Goal: Information Seeking & Learning: Learn about a topic

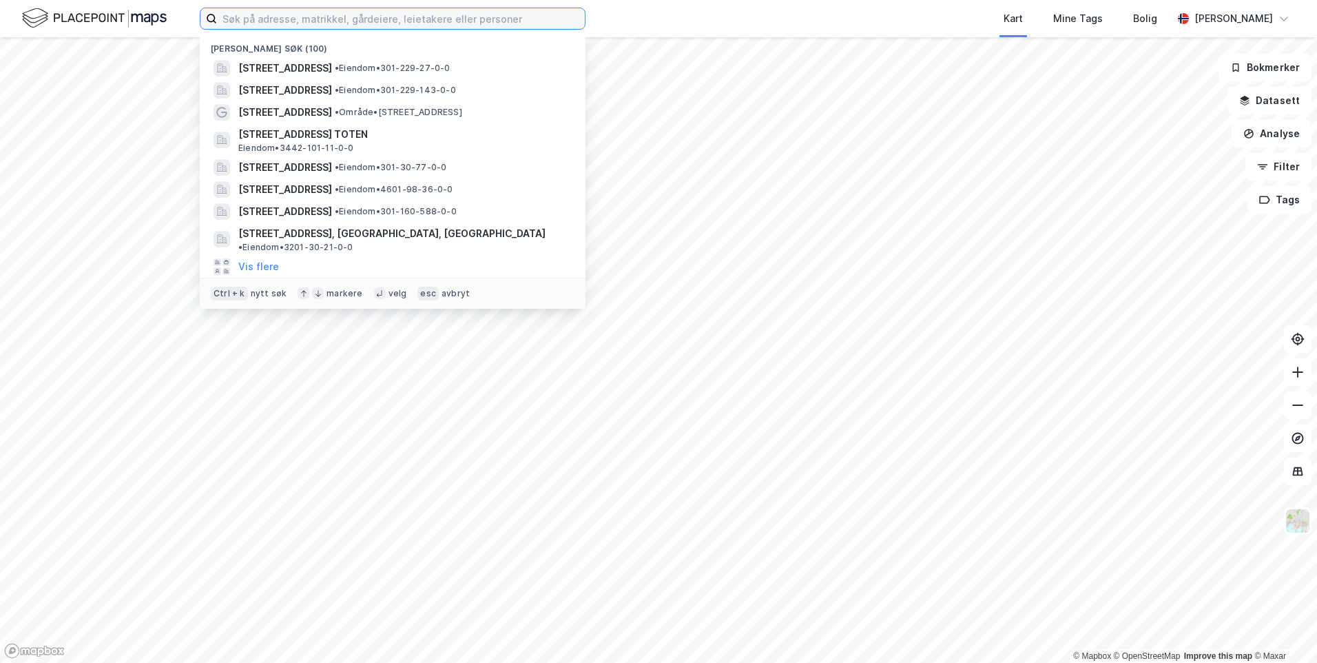
click at [433, 19] on input at bounding box center [401, 18] width 368 height 21
paste input "[STREET_ADDRESS]"
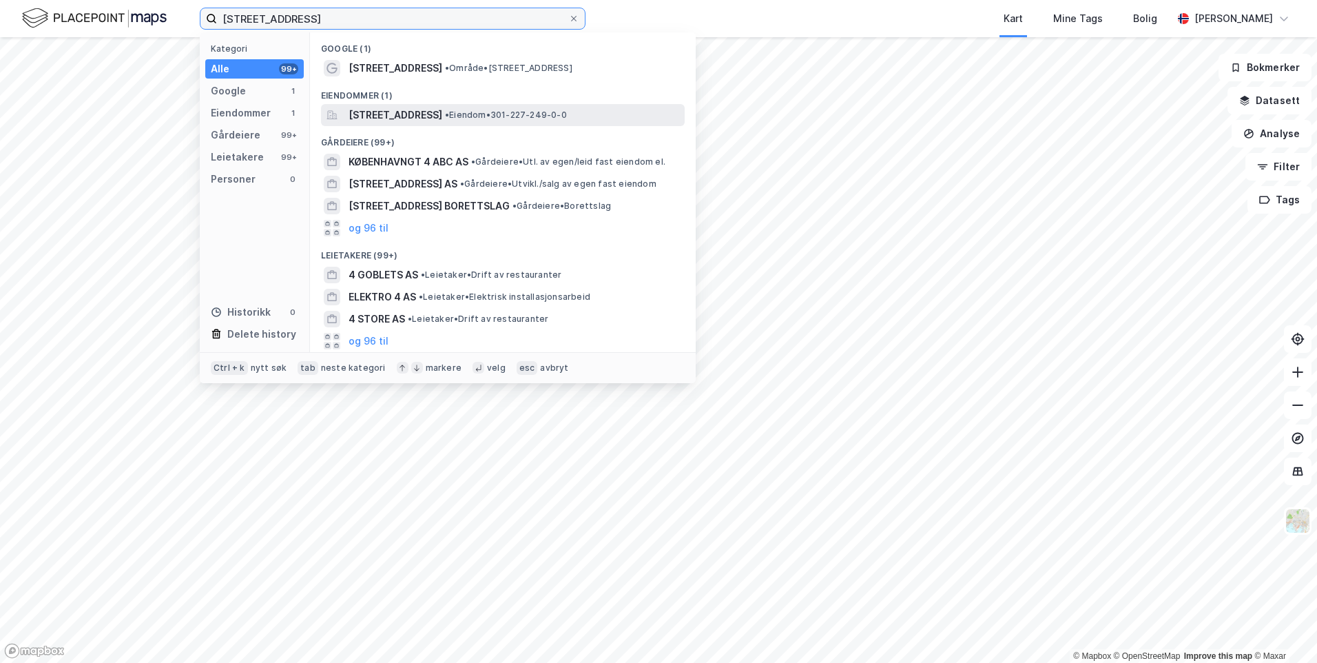
type input "[STREET_ADDRESS]"
click at [442, 110] on span "[STREET_ADDRESS]" at bounding box center [396, 115] width 94 height 17
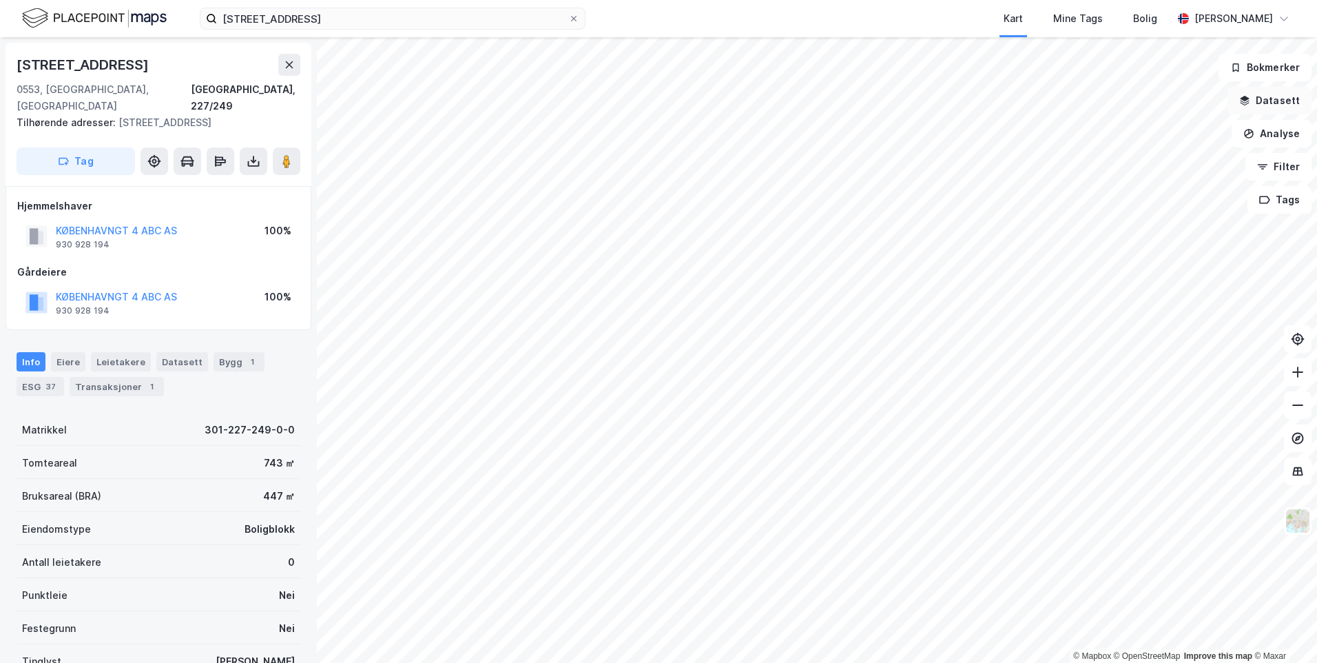
click at [1282, 103] on button "Datasett" at bounding box center [1270, 101] width 84 height 28
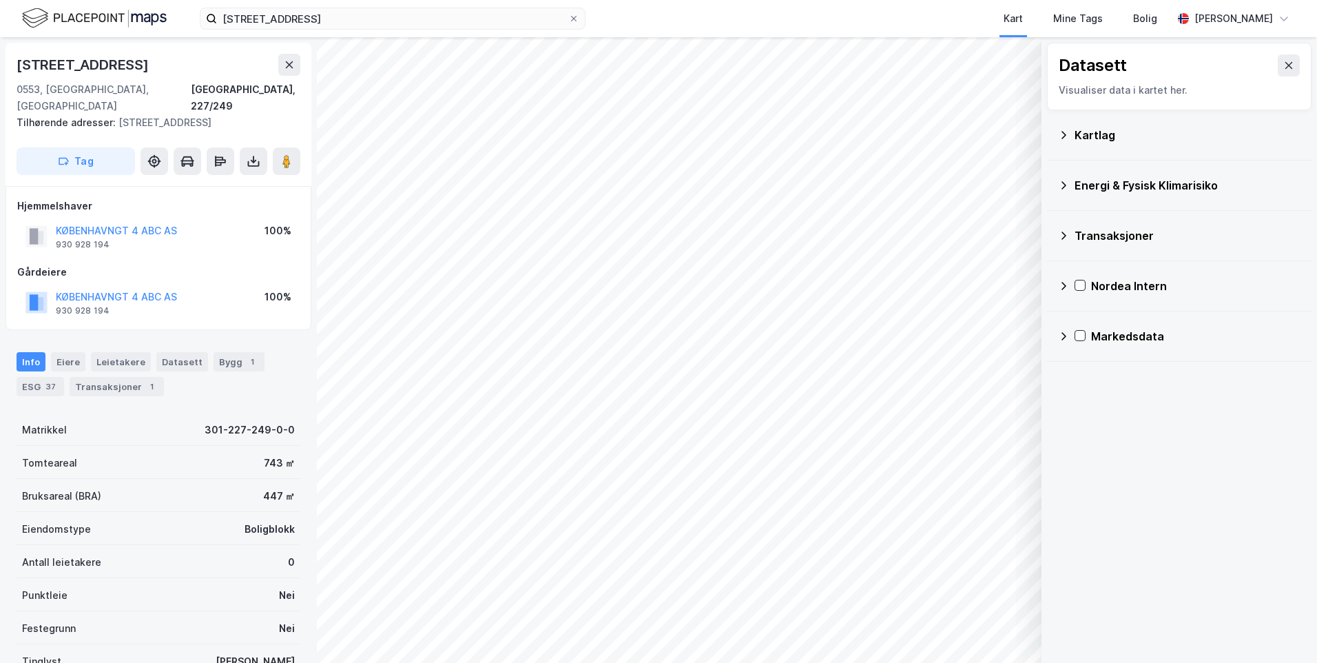
click at [1068, 134] on icon at bounding box center [1063, 135] width 11 height 11
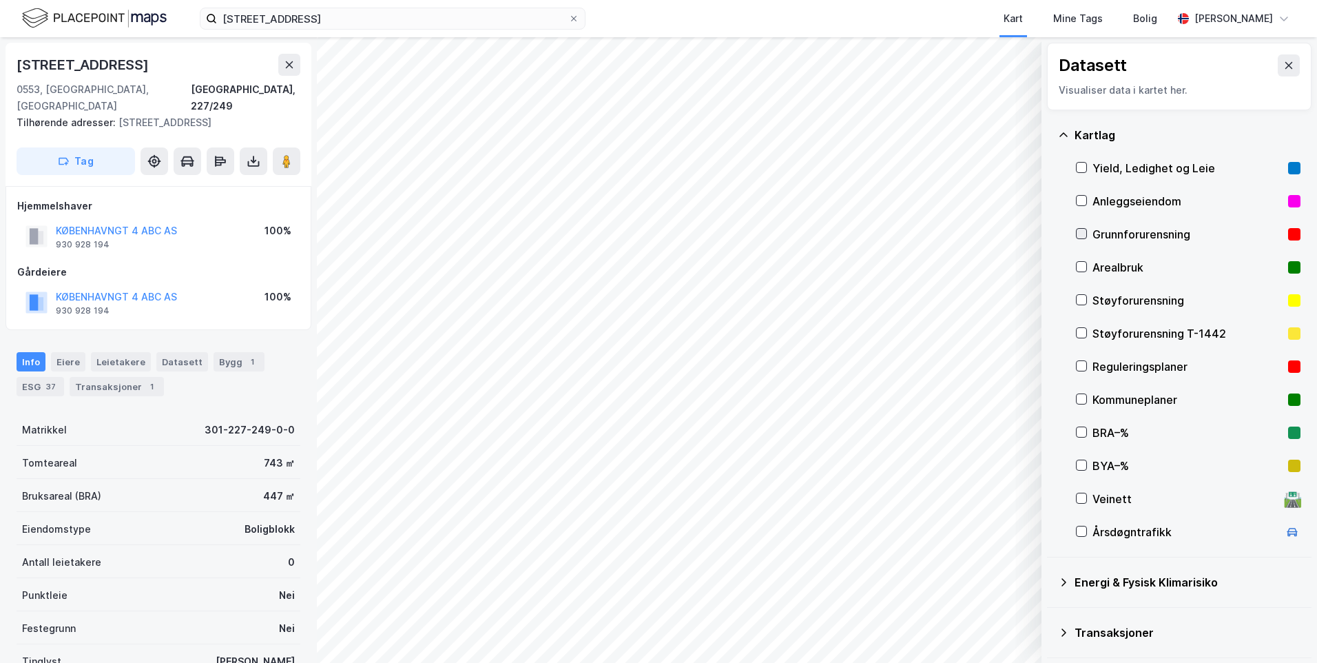
click at [1082, 232] on icon at bounding box center [1082, 234] width 10 height 10
click at [1062, 133] on icon at bounding box center [1063, 135] width 11 height 11
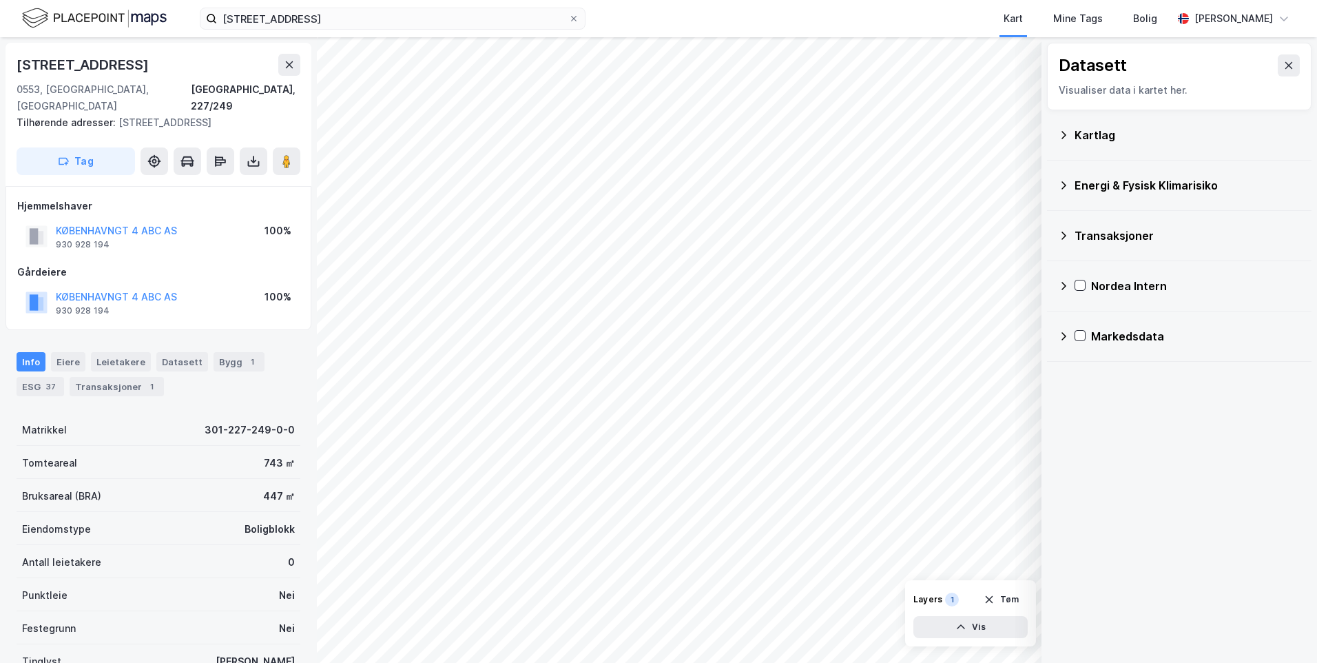
click at [1065, 182] on icon at bounding box center [1063, 185] width 11 height 11
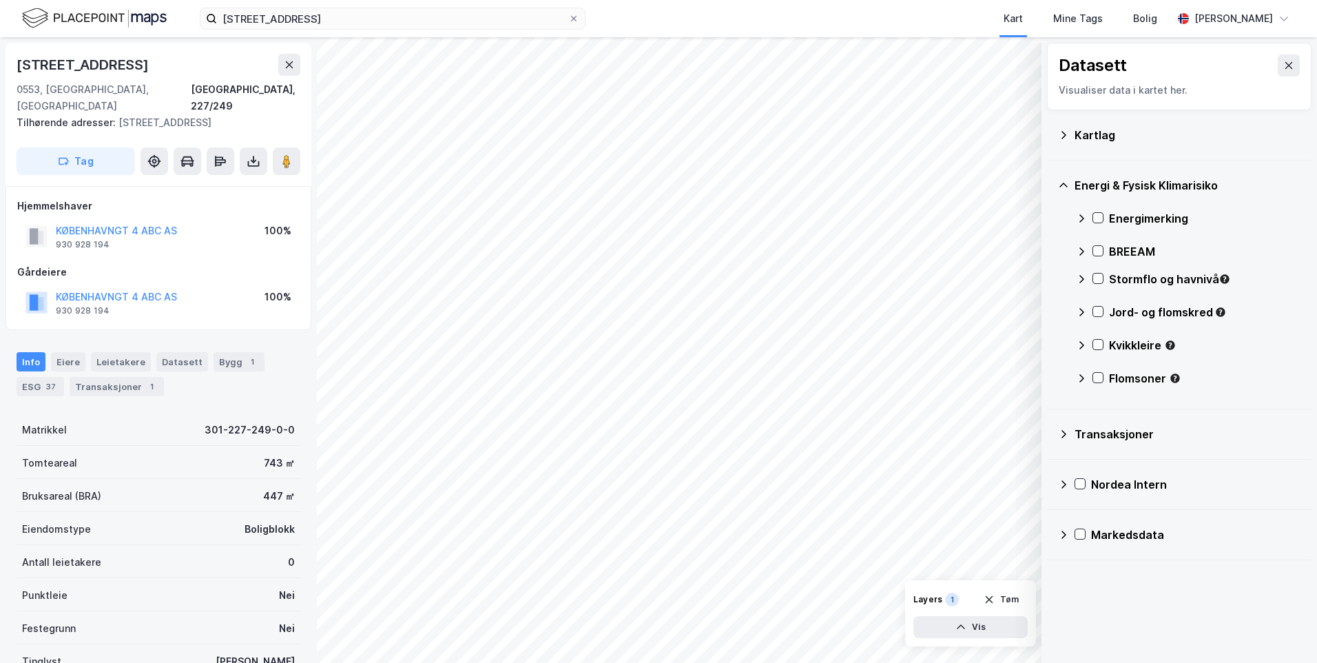
click at [1081, 218] on icon at bounding box center [1081, 218] width 11 height 11
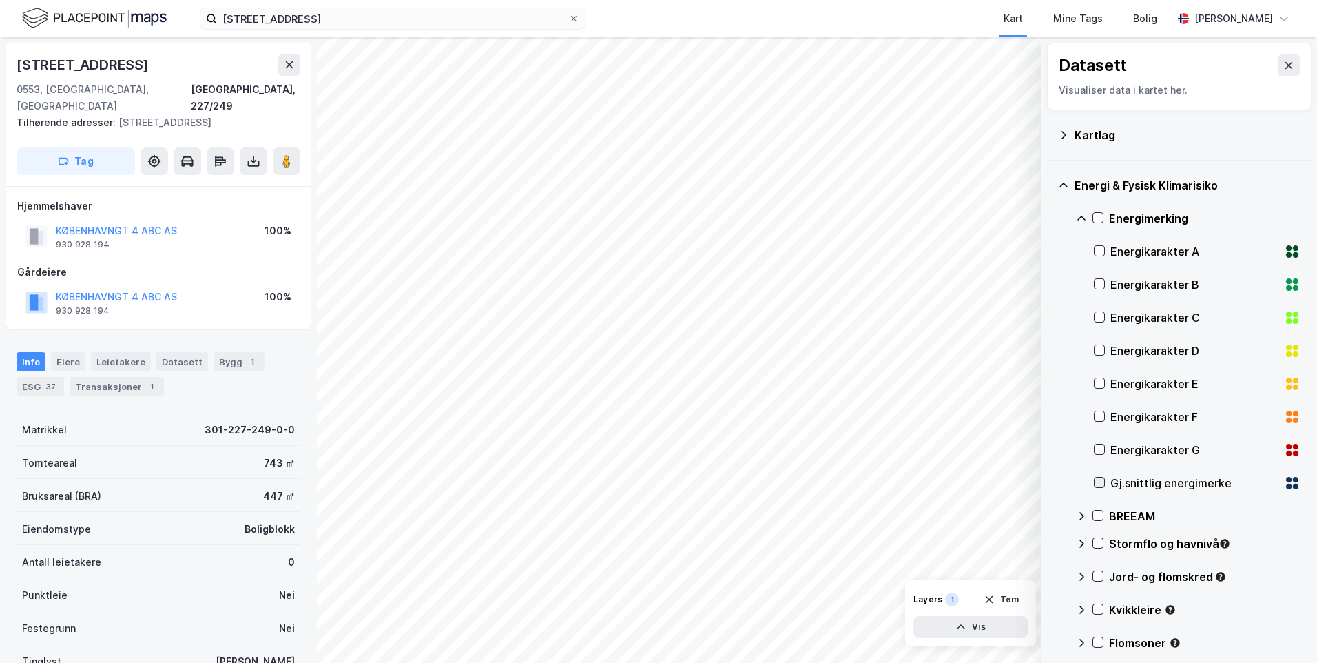
click at [1099, 484] on icon at bounding box center [1100, 482] width 8 height 5
click at [1079, 216] on icon at bounding box center [1081, 218] width 11 height 11
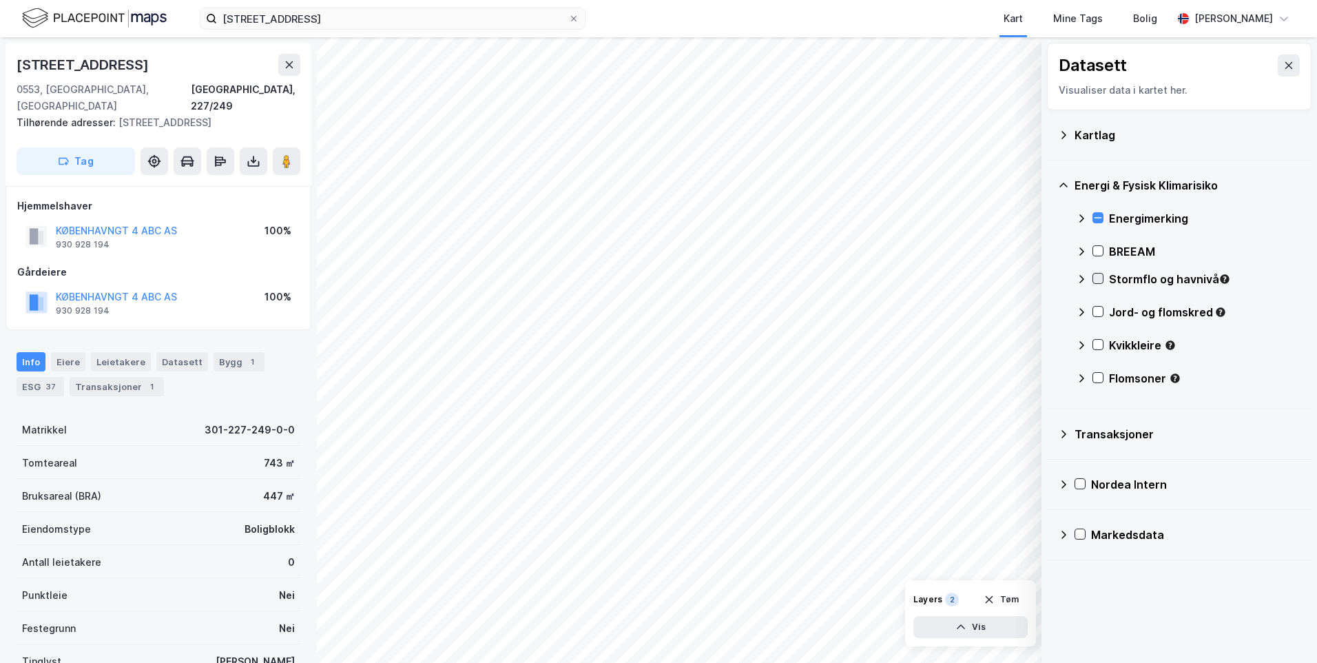
click at [1096, 281] on icon at bounding box center [1098, 279] width 10 height 10
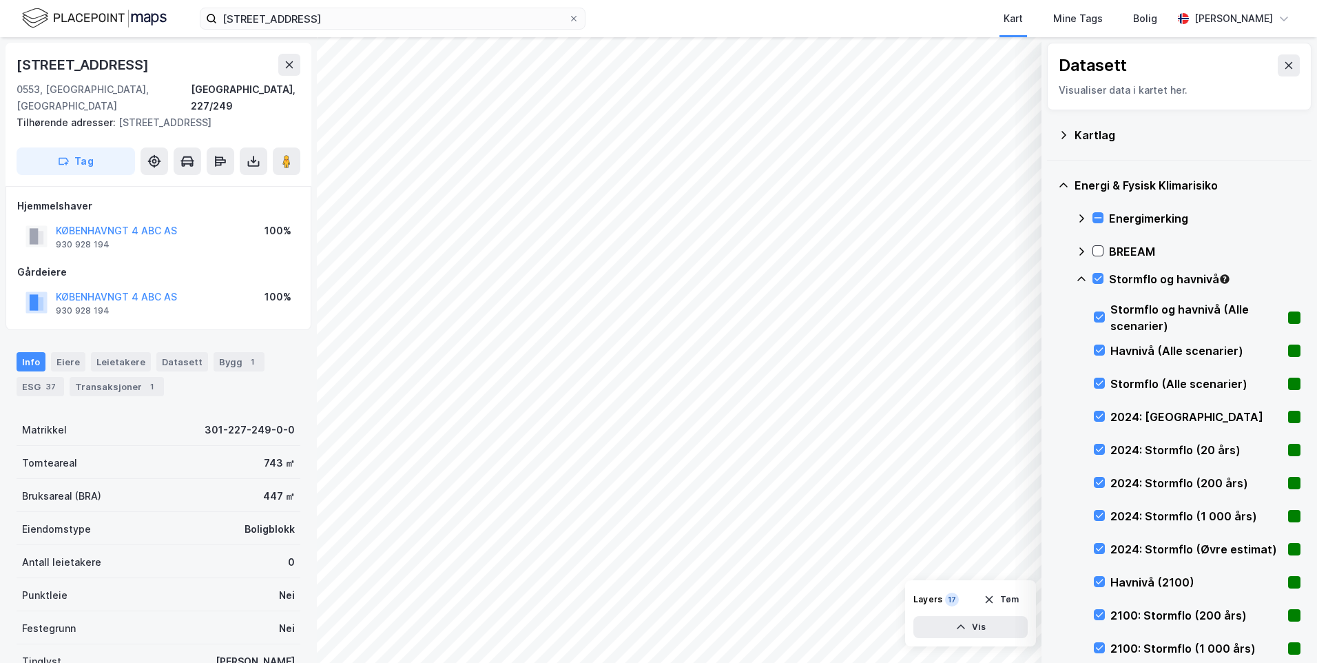
click at [1080, 278] on icon at bounding box center [1082, 278] width 8 height 5
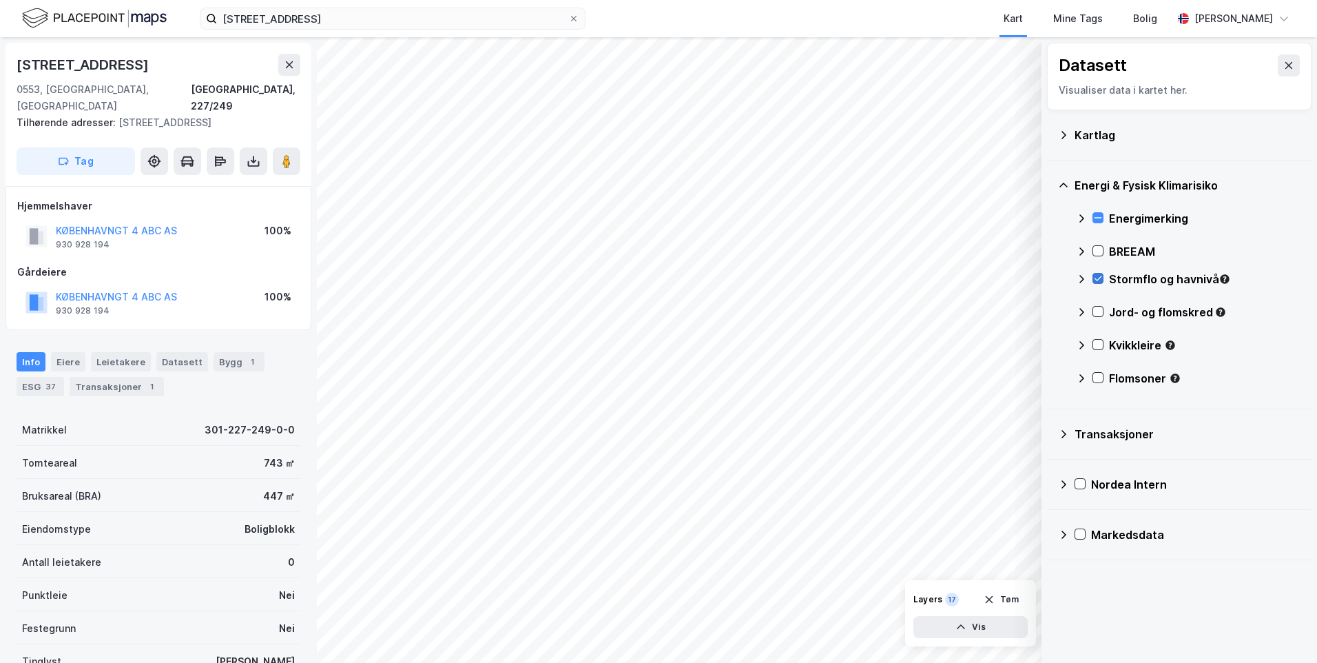
click at [1096, 277] on icon at bounding box center [1098, 279] width 10 height 10
click at [1096, 275] on icon at bounding box center [1098, 279] width 10 height 10
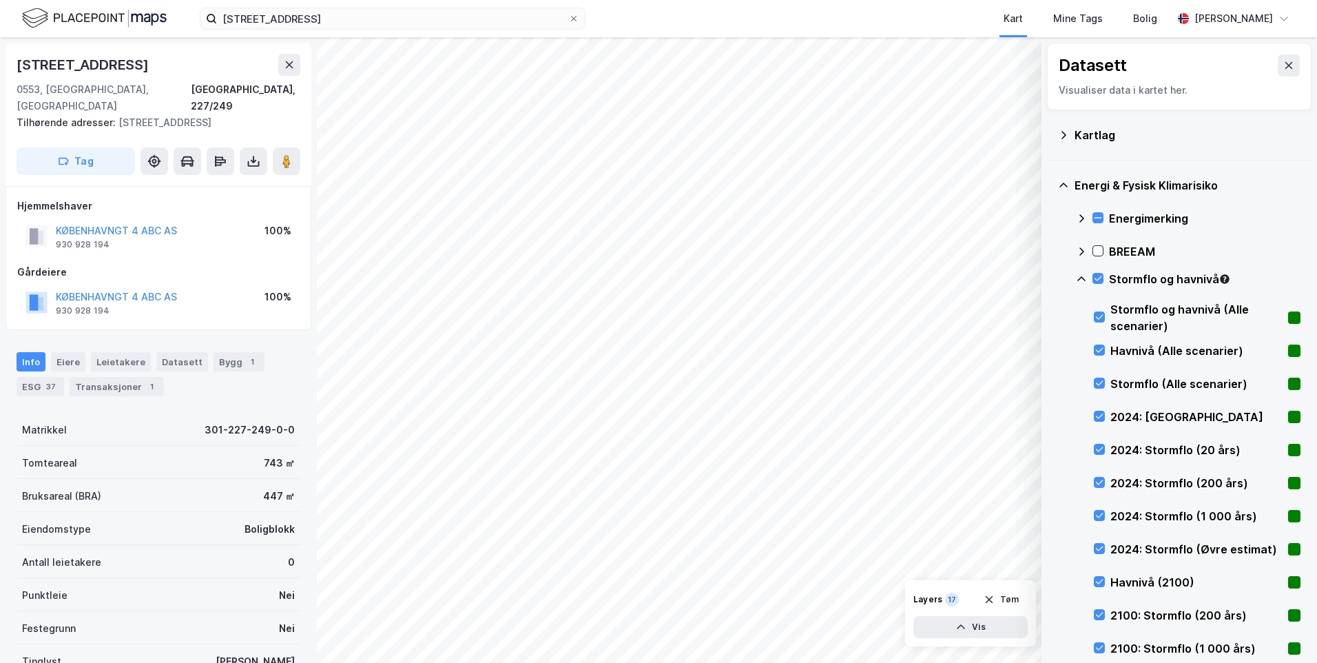
click at [1079, 276] on icon at bounding box center [1081, 279] width 11 height 11
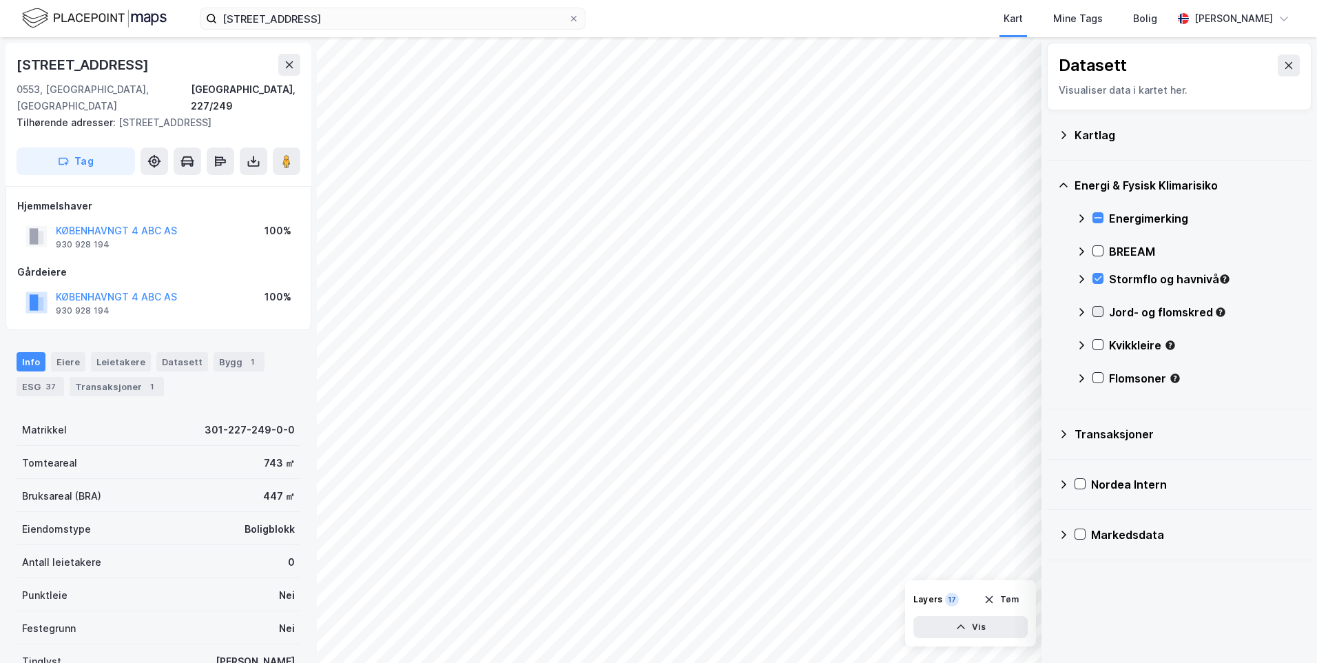
click at [1100, 311] on icon at bounding box center [1099, 311] width 8 height 5
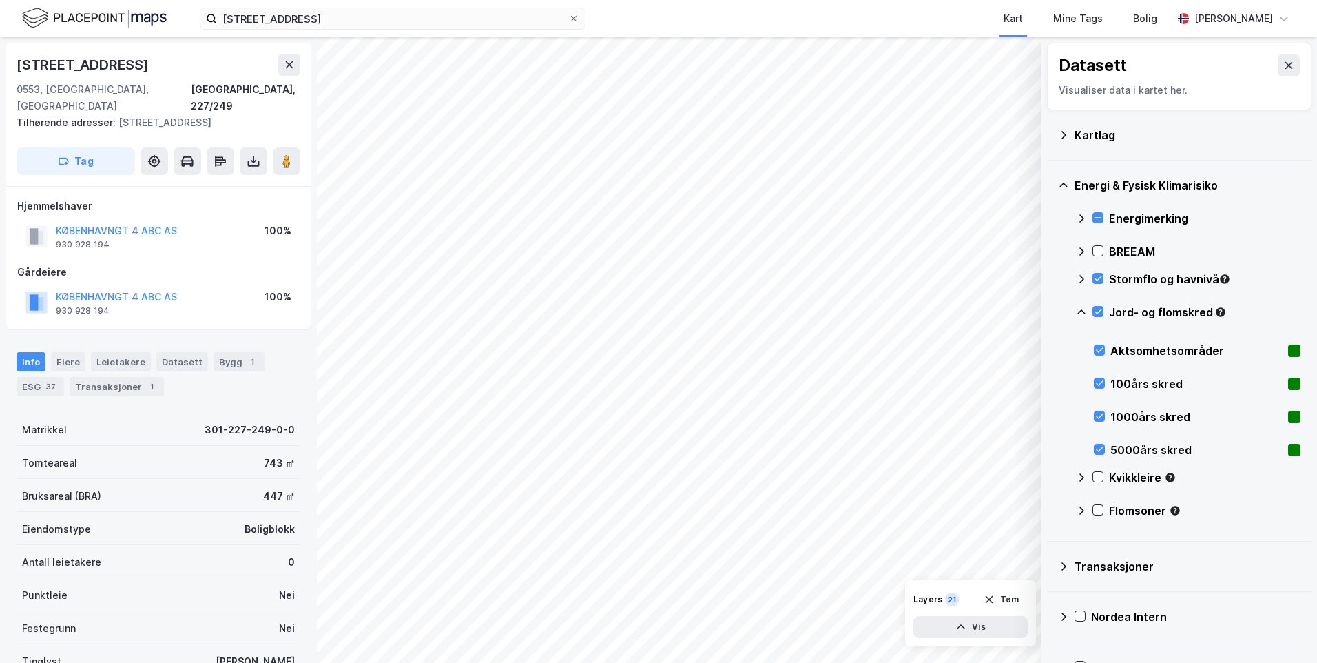
click at [1079, 310] on icon at bounding box center [1081, 312] width 11 height 11
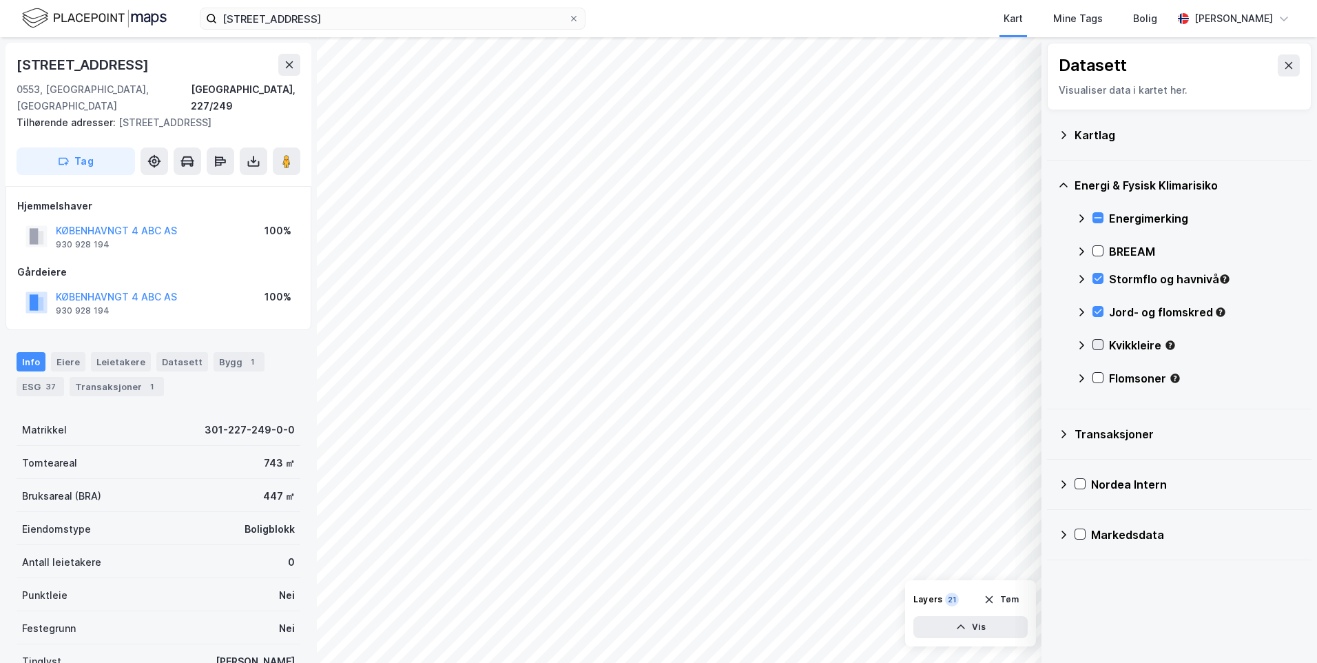
click at [1095, 344] on icon at bounding box center [1098, 345] width 10 height 10
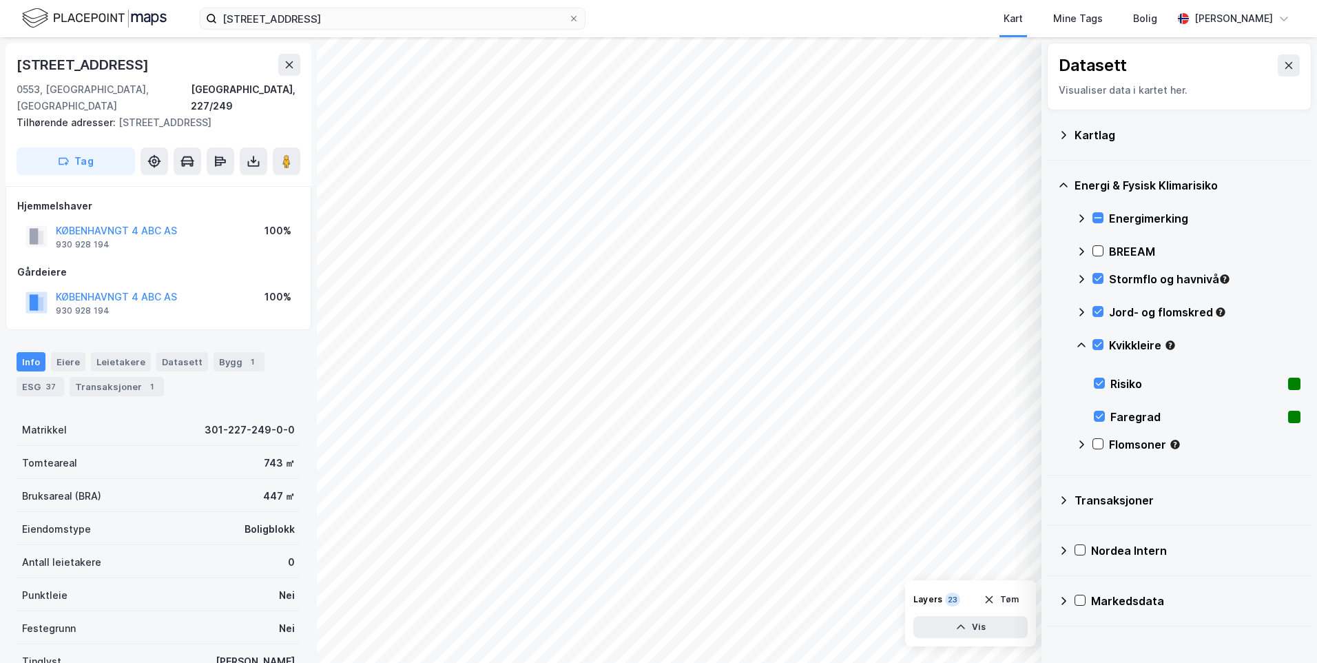
click at [1078, 343] on icon at bounding box center [1081, 345] width 11 height 11
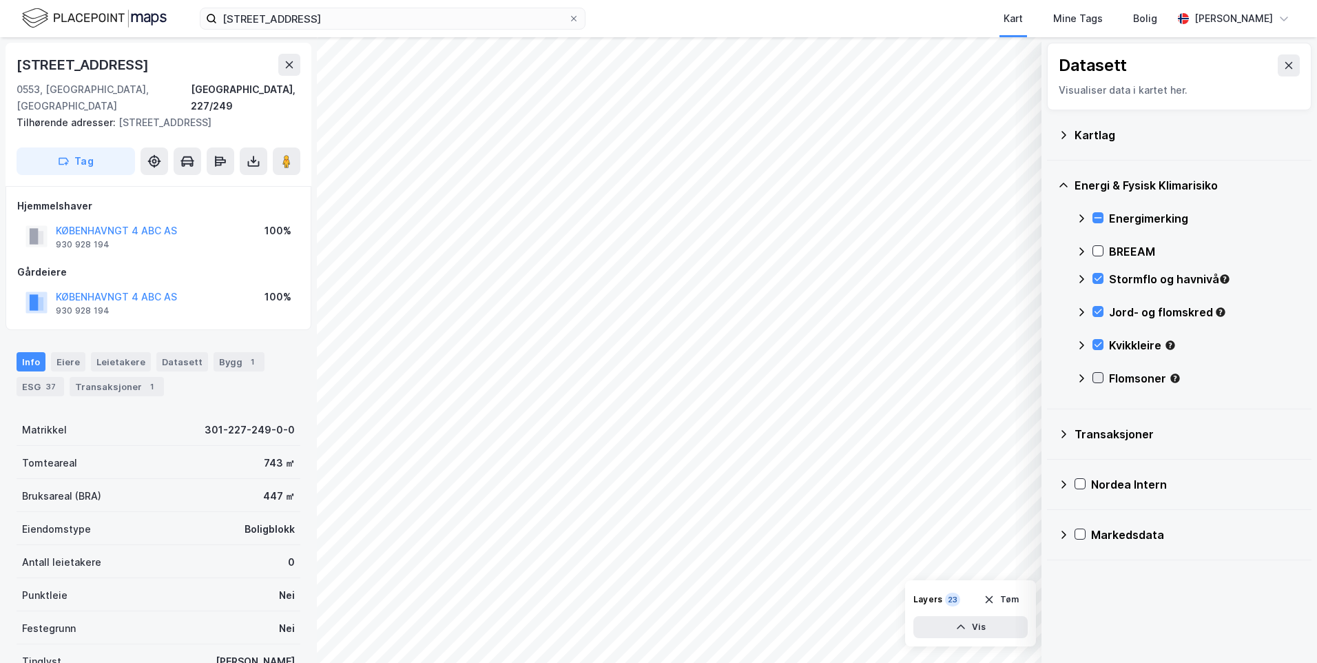
click at [1102, 375] on icon at bounding box center [1098, 378] width 10 height 10
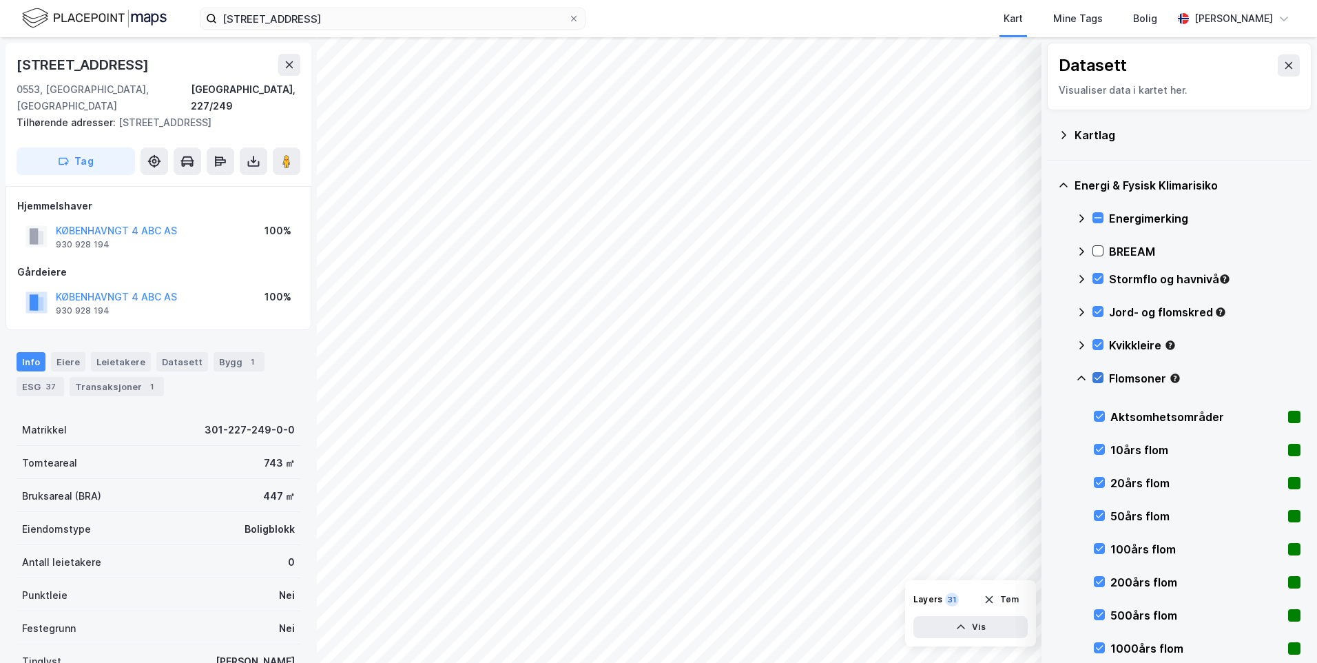
click at [1097, 373] on icon at bounding box center [1098, 378] width 10 height 10
click at [1095, 376] on icon at bounding box center [1098, 378] width 10 height 10
click at [1097, 374] on icon at bounding box center [1098, 378] width 10 height 10
click at [1098, 380] on icon at bounding box center [1099, 378] width 8 height 5
click at [1097, 373] on icon at bounding box center [1098, 378] width 10 height 10
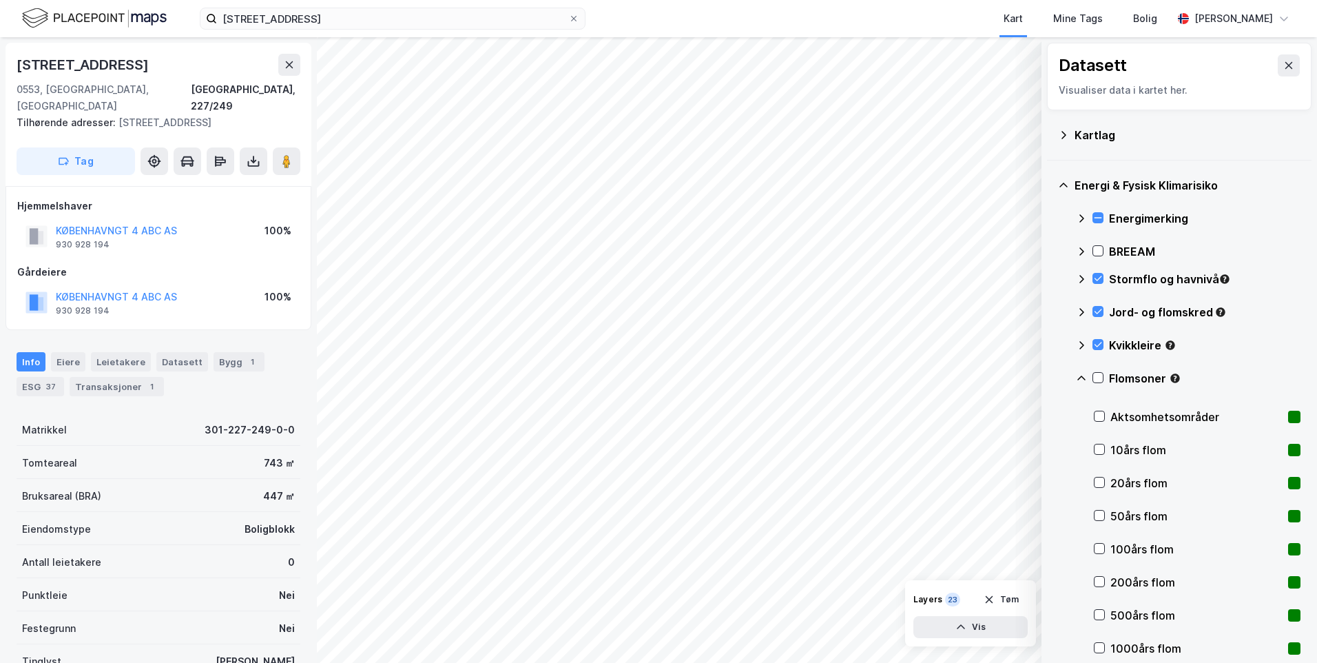
click at [1097, 371] on div "Flomsoner" at bounding box center [1188, 383] width 225 height 33
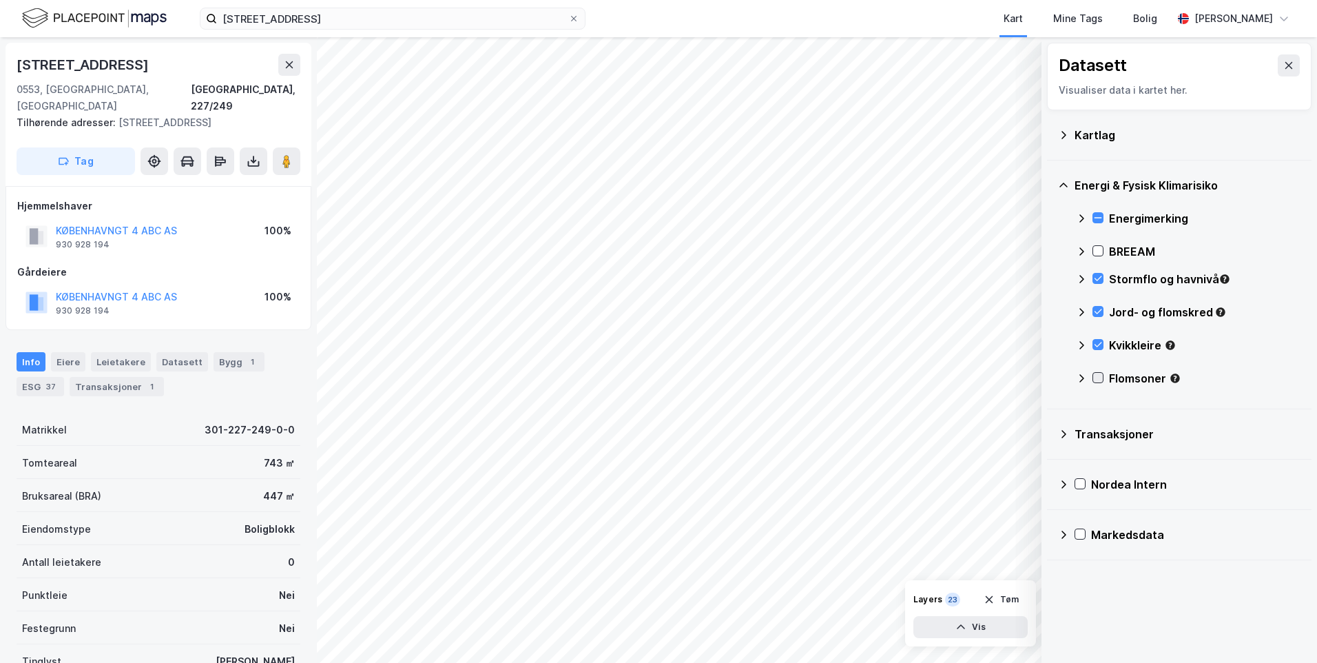
click at [1096, 378] on icon at bounding box center [1099, 378] width 8 height 5
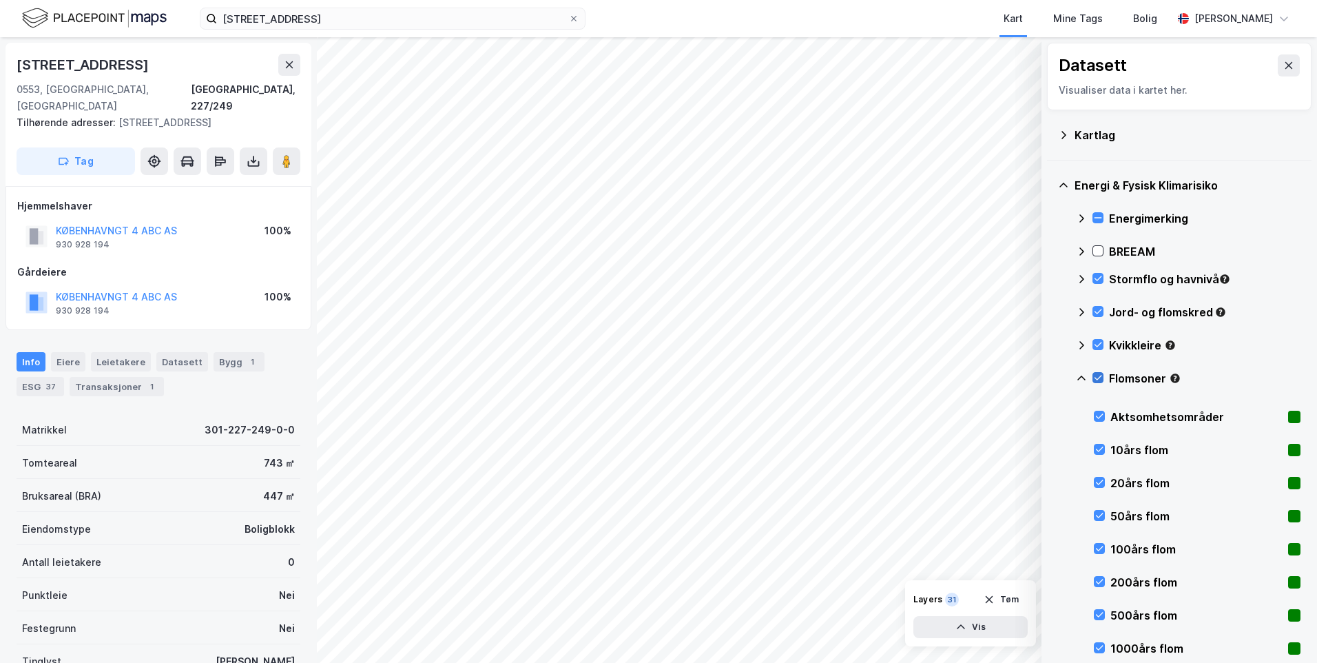
click at [1096, 383] on div at bounding box center [1098, 377] width 11 height 11
click at [1096, 484] on icon at bounding box center [1100, 482] width 10 height 10
click at [1100, 478] on icon at bounding box center [1100, 482] width 10 height 10
click at [1098, 547] on icon at bounding box center [1100, 549] width 10 height 10
click at [1096, 546] on icon at bounding box center [1100, 549] width 10 height 10
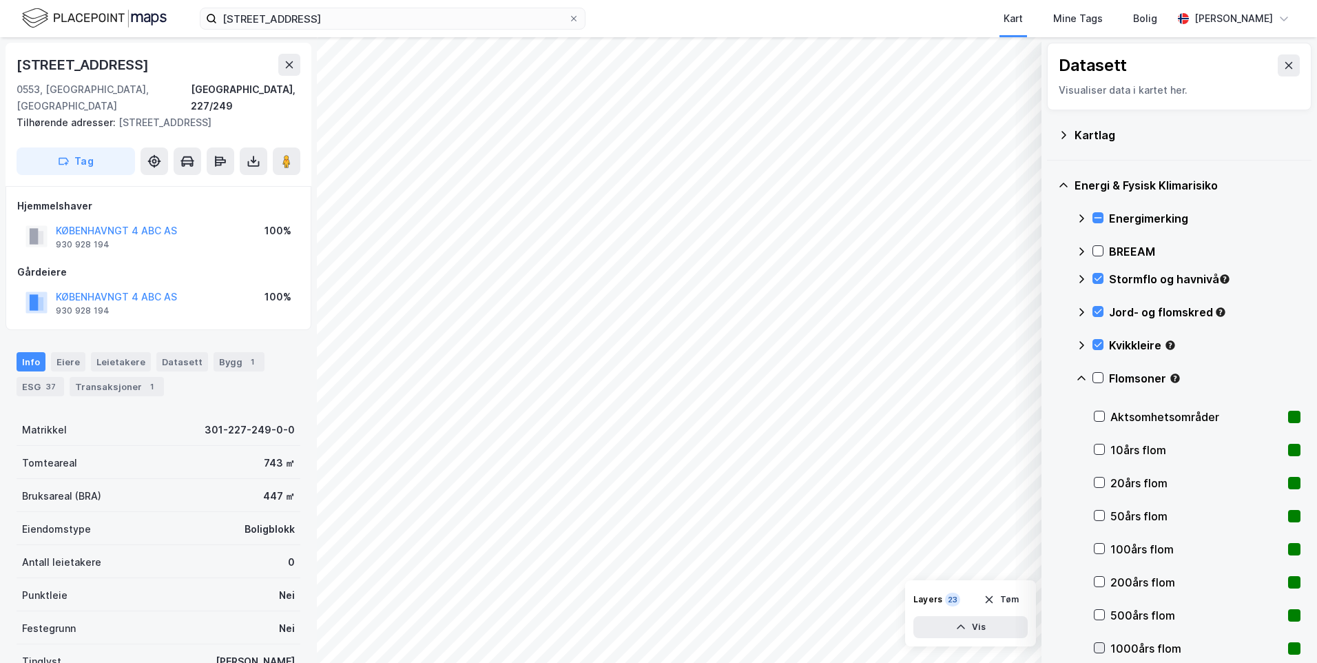
click at [1098, 644] on icon at bounding box center [1100, 648] width 10 height 10
click at [1094, 411] on div at bounding box center [1099, 416] width 11 height 11
